Goal: Information Seeking & Learning: Compare options

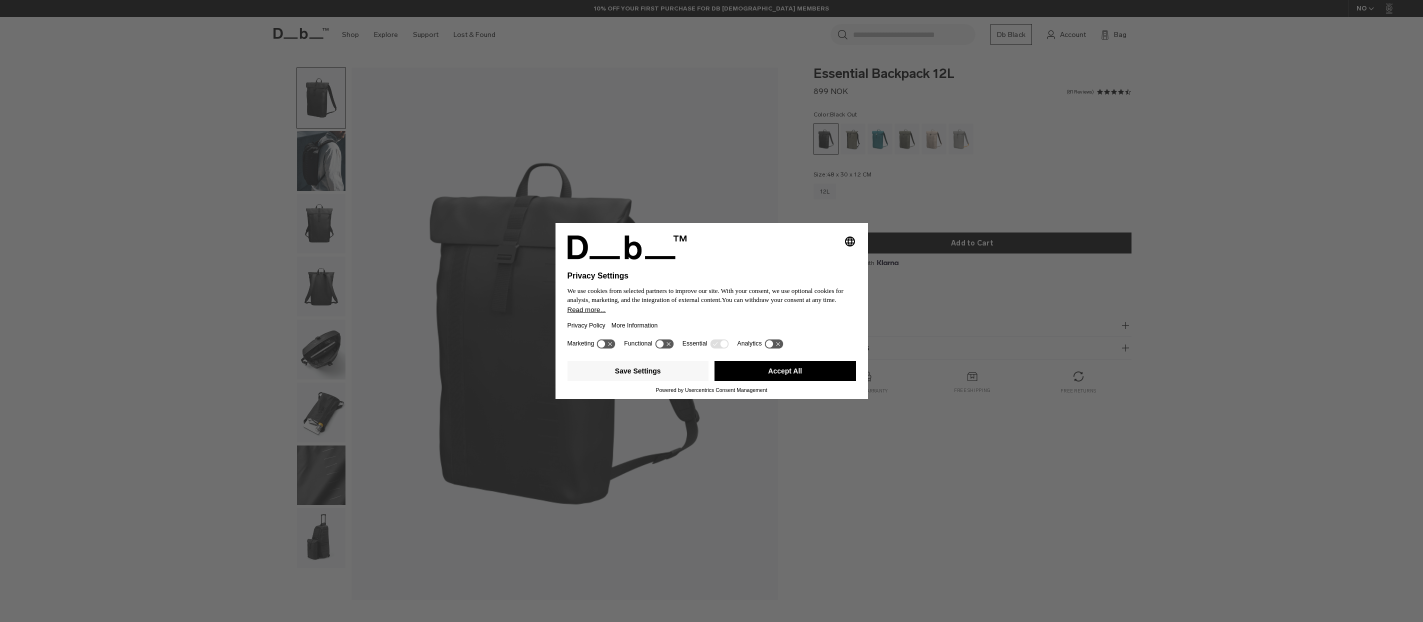
click at [798, 371] on button "Accept All" at bounding box center [786, 371] width 142 height 20
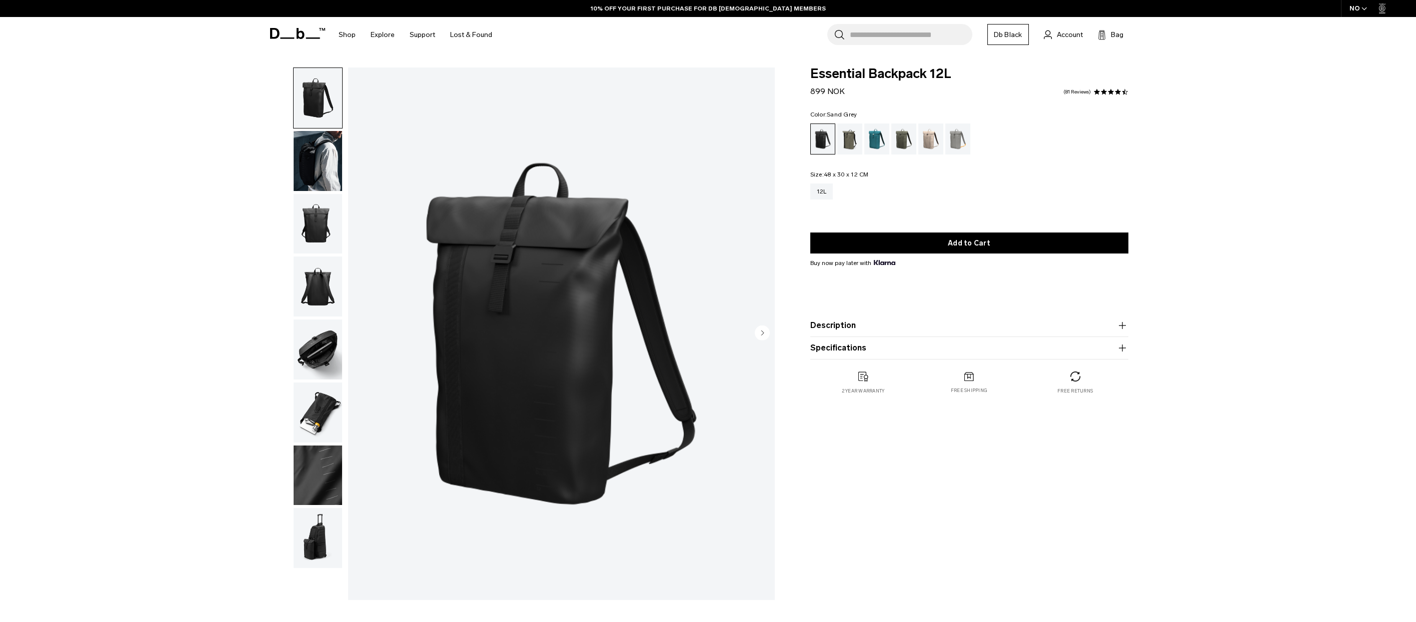
click at [964, 144] on div "Sand Grey" at bounding box center [958, 139] width 26 height 31
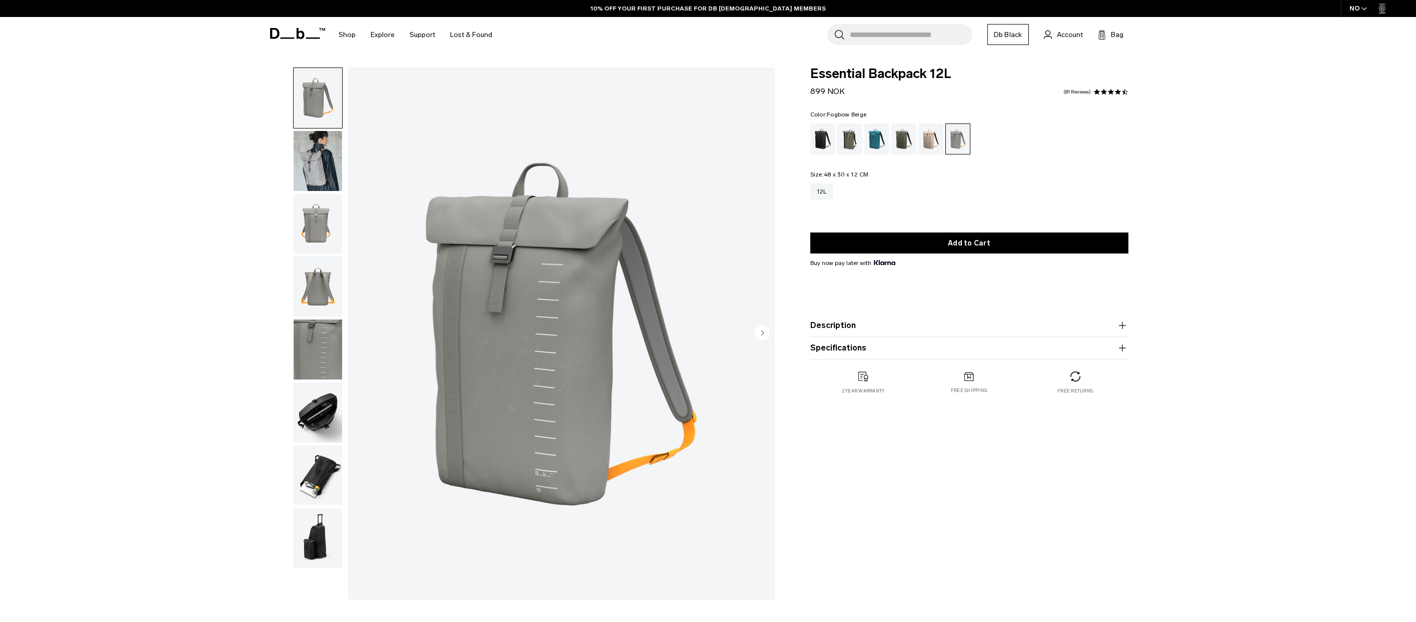
click at [931, 148] on div "Fogbow Beige" at bounding box center [931, 139] width 26 height 31
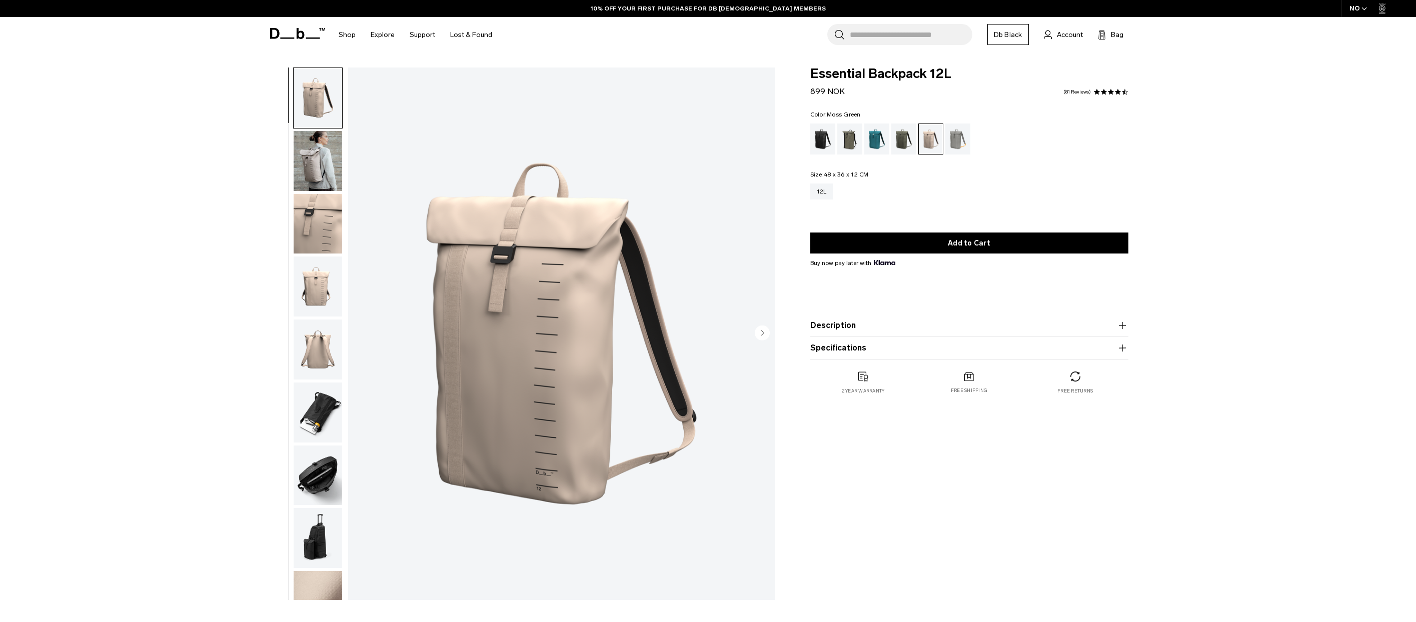
click at [907, 150] on div "Moss Green" at bounding box center [904, 139] width 26 height 31
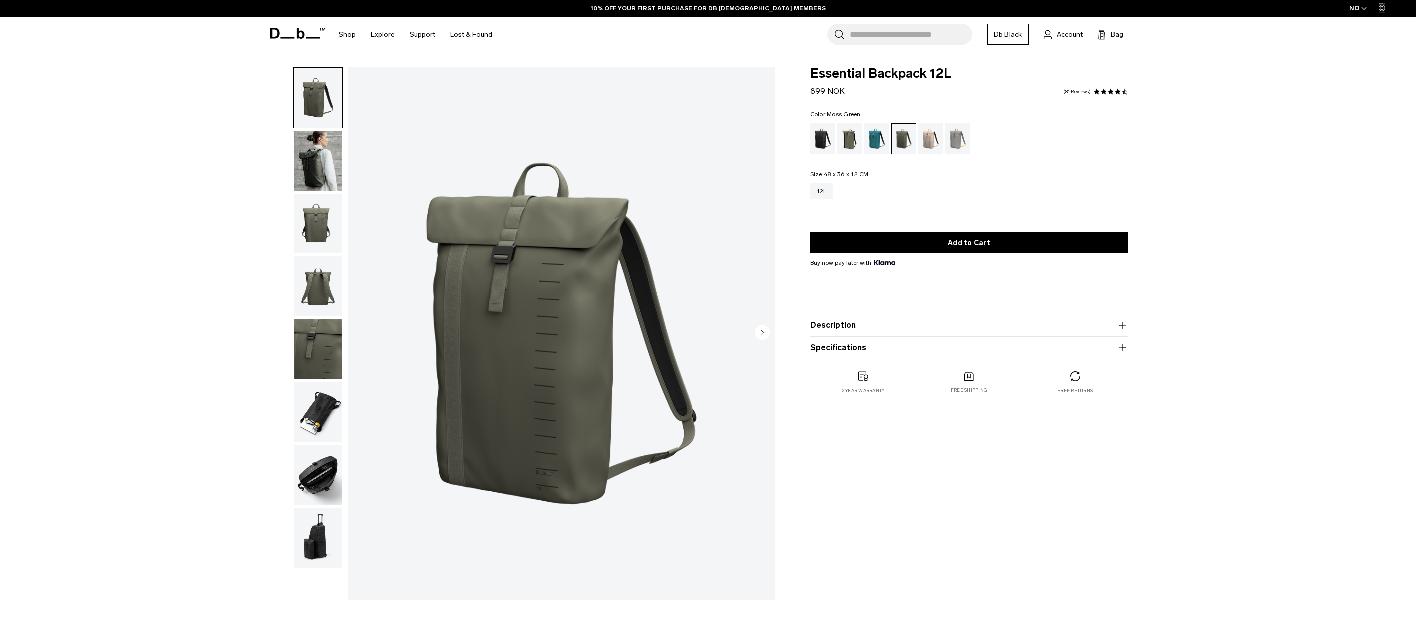
click at [320, 169] on img "button" at bounding box center [318, 161] width 49 height 60
